Goal: Task Accomplishment & Management: Complete application form

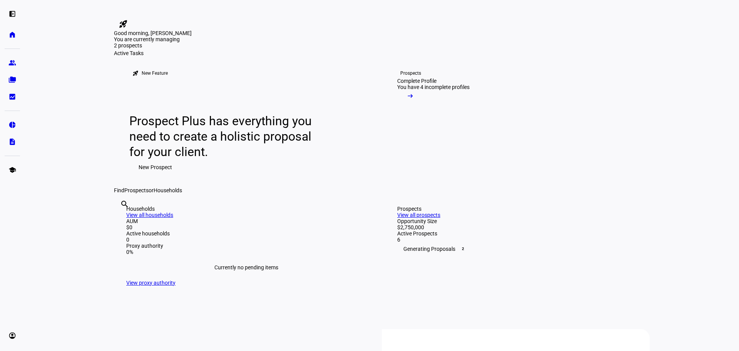
click at [158, 175] on span "New Prospect" at bounding box center [155, 166] width 33 height 15
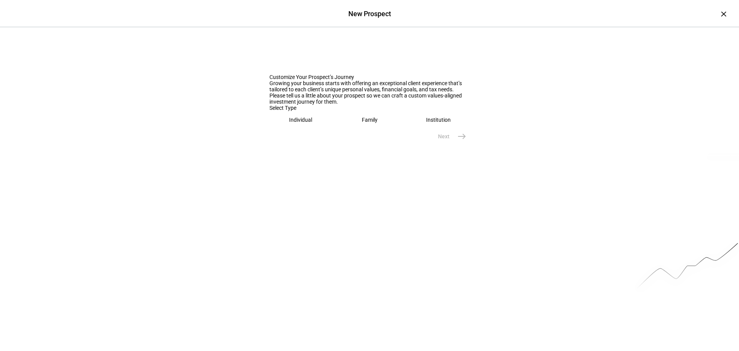
click at [298, 123] on div "Individual" at bounding box center [300, 120] width 23 height 6
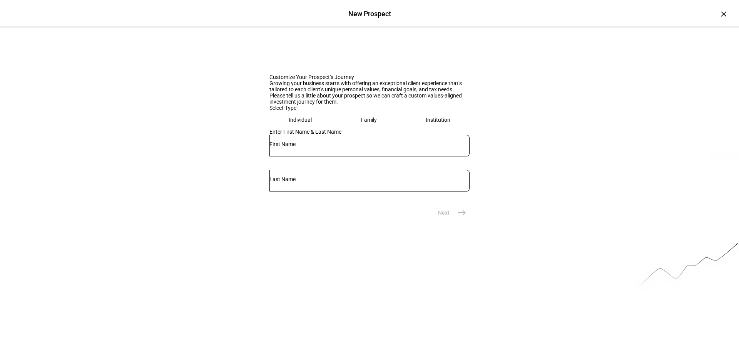
click at [314, 147] on input "text" at bounding box center [369, 144] width 200 height 6
type input "[PERSON_NAME]"
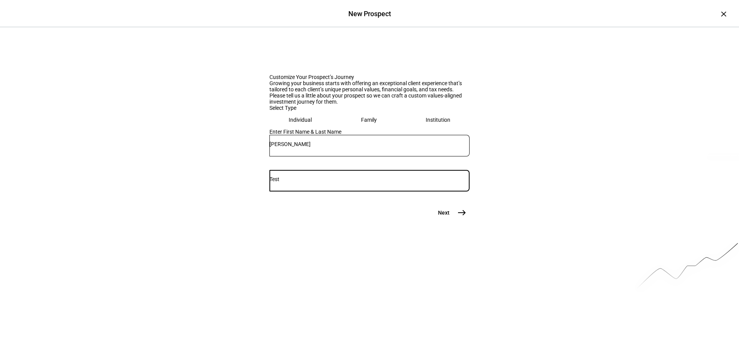
type input "Test"
click at [457, 217] on mat-icon "east" at bounding box center [461, 212] width 9 height 9
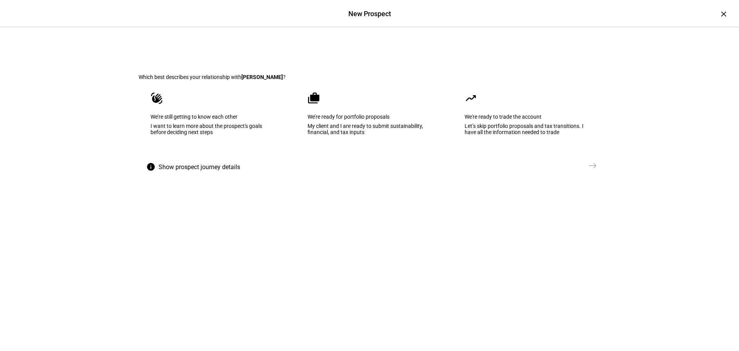
click at [241, 155] on eth-mega-radio-button "waving_hand We’re still getting to know each other I want to learn more about t…" at bounding box center [213, 119] width 148 height 78
click at [592, 170] on mat-icon "east" at bounding box center [592, 165] width 9 height 9
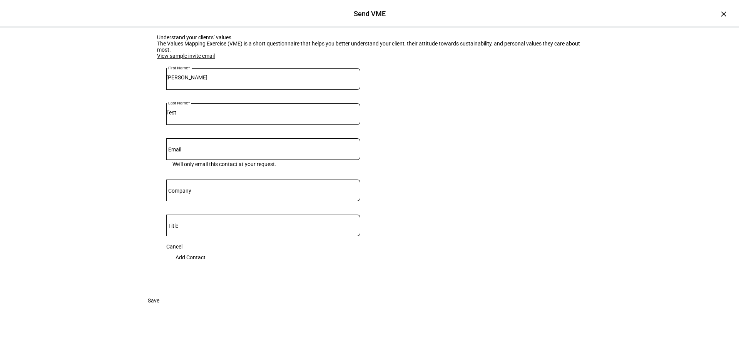
scroll to position [77, 0]
click at [159, 308] on span "Save" at bounding box center [154, 299] width 12 height 15
click at [180, 115] on input "Test" at bounding box center [263, 112] width 194 height 6
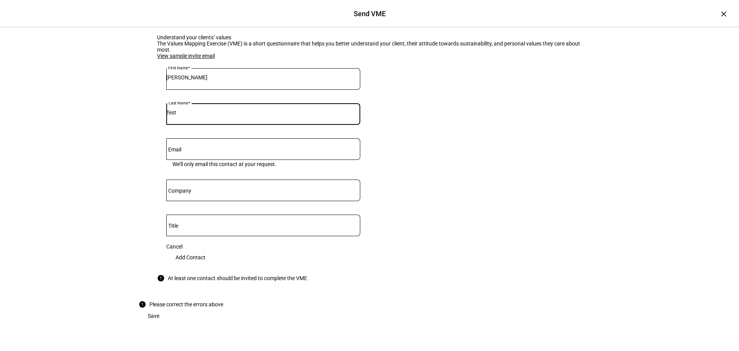
drag, startPoint x: 184, startPoint y: 112, endPoint x: 164, endPoint y: 112, distance: 20.4
click at [166, 112] on div "Last Name Test" at bounding box center [263, 114] width 194 height 22
type input "[PERSON_NAME]"
click at [224, 300] on eth-form-card "Understand your clients’ values The Values Mapping Exercise (VME) is a short qu…" at bounding box center [370, 158] width 462 height 284
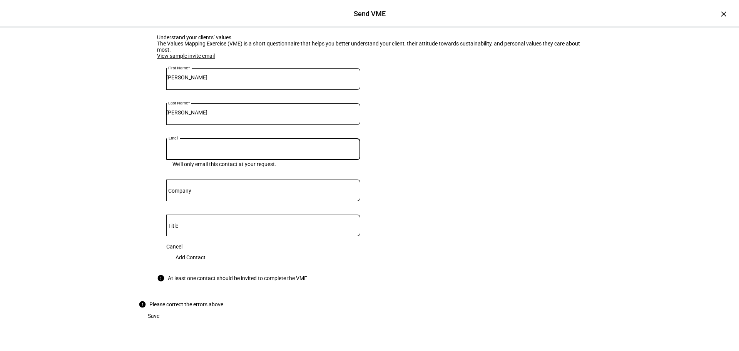
click at [187, 147] on input "Email" at bounding box center [263, 147] width 194 height 6
click at [241, 174] on eth-input "Email We’ll only email this contact at your request." at bounding box center [263, 158] width 194 height 41
click at [206, 249] on span "Add Contact" at bounding box center [190, 256] width 30 height 15
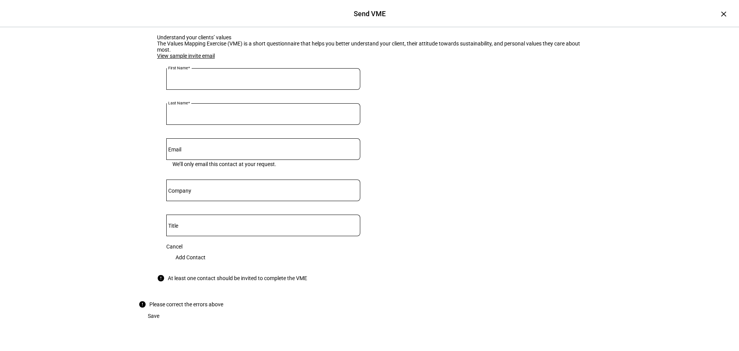
scroll to position [51, 0]
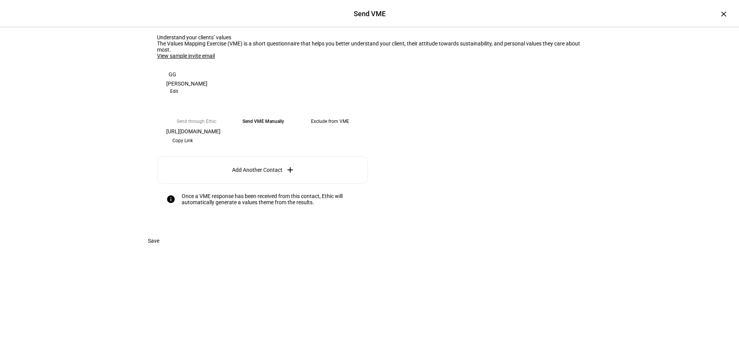
click at [193, 147] on span "Copy Link" at bounding box center [182, 140] width 20 height 12
drag, startPoint x: 483, startPoint y: 191, endPoint x: 470, endPoint y: 184, distance: 15.0
click at [483, 191] on eth-form-card "Understand your clients’ values The Values Mapping Exercise (VME) is a short qu…" at bounding box center [370, 124] width 462 height 217
click at [159, 248] on span "Save" at bounding box center [154, 240] width 12 height 15
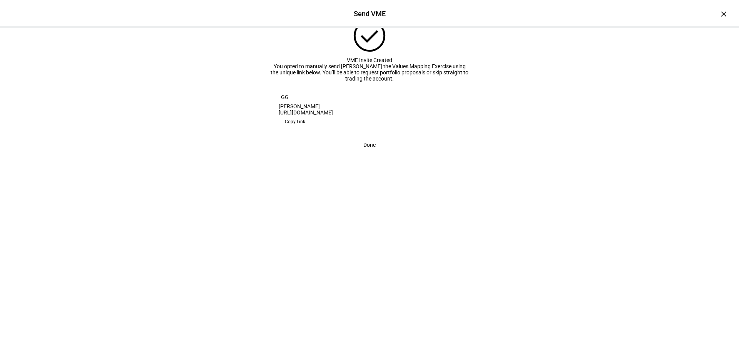
drag, startPoint x: 406, startPoint y: 192, endPoint x: 276, endPoint y: 195, distance: 130.9
click at [276, 137] on eth-form-card "GG [PERSON_NAME] [URL][DOMAIN_NAME] Copy Link Copy Link" at bounding box center [369, 109] width 200 height 55
copy div "[URL][DOMAIN_NAME]"
click at [370, 152] on span "Done" at bounding box center [369, 144] width 12 height 15
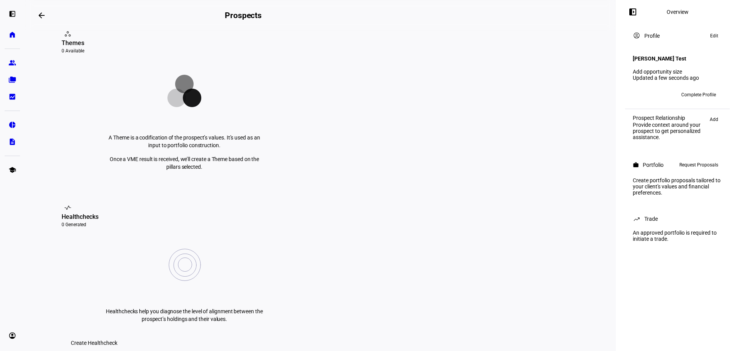
scroll to position [115, 0]
